Goal: Task Accomplishment & Management: Use online tool/utility

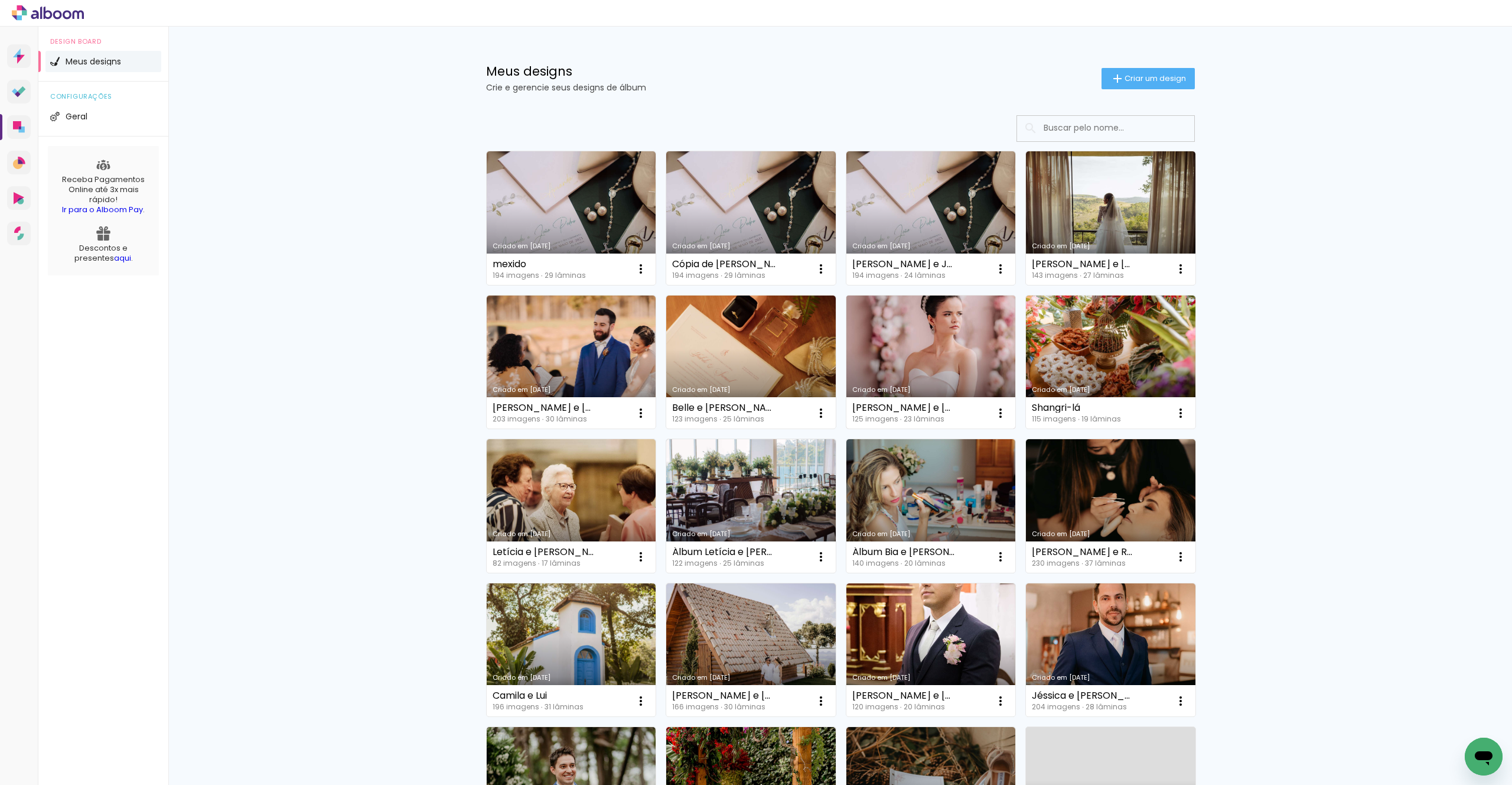
click at [919, 351] on link "Criado em [DATE]" at bounding box center [931, 362] width 169 height 134
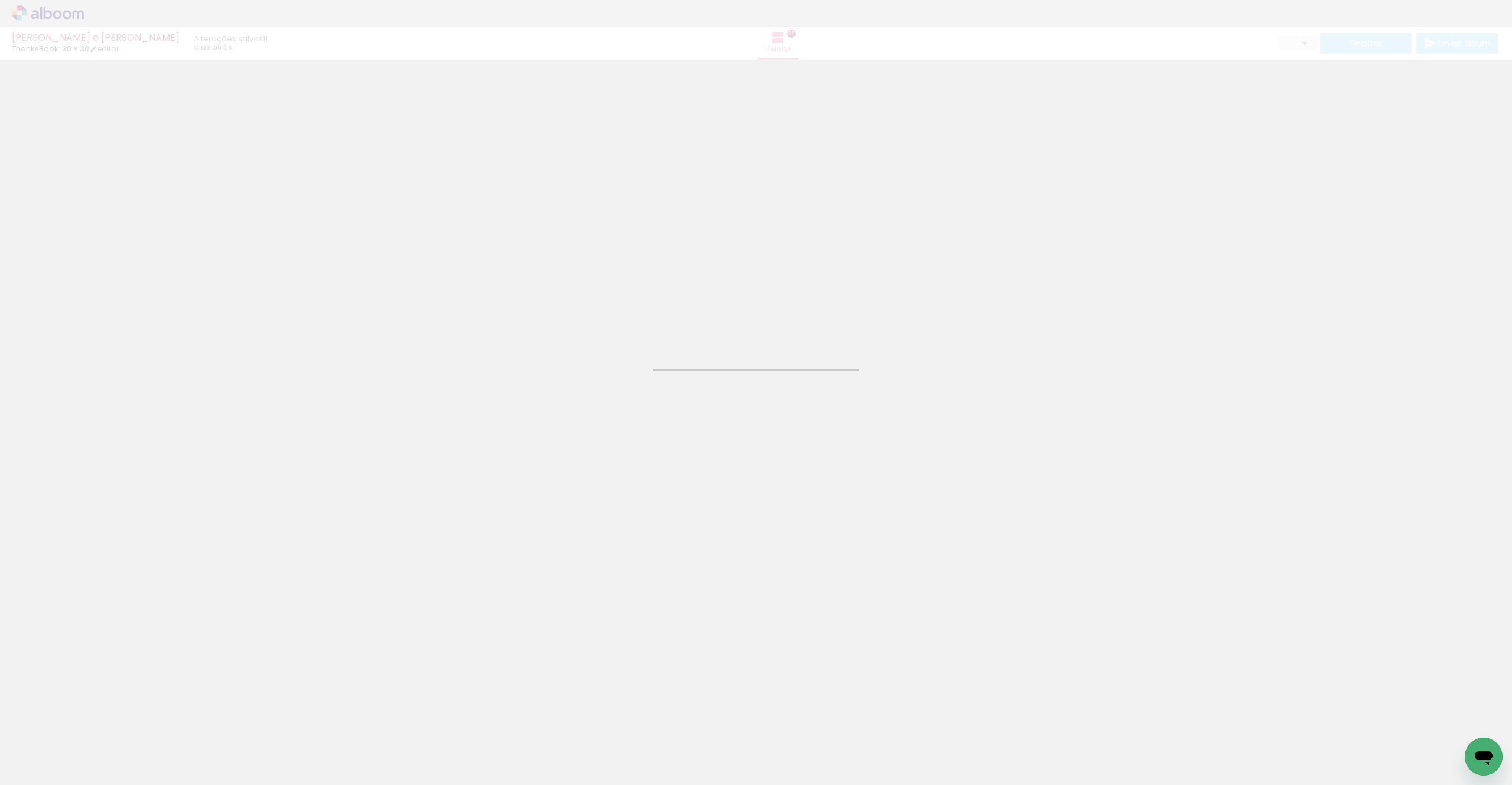
type input "JPG"
type input "Alta, 300 DPI"
